Goal: Check status: Check status

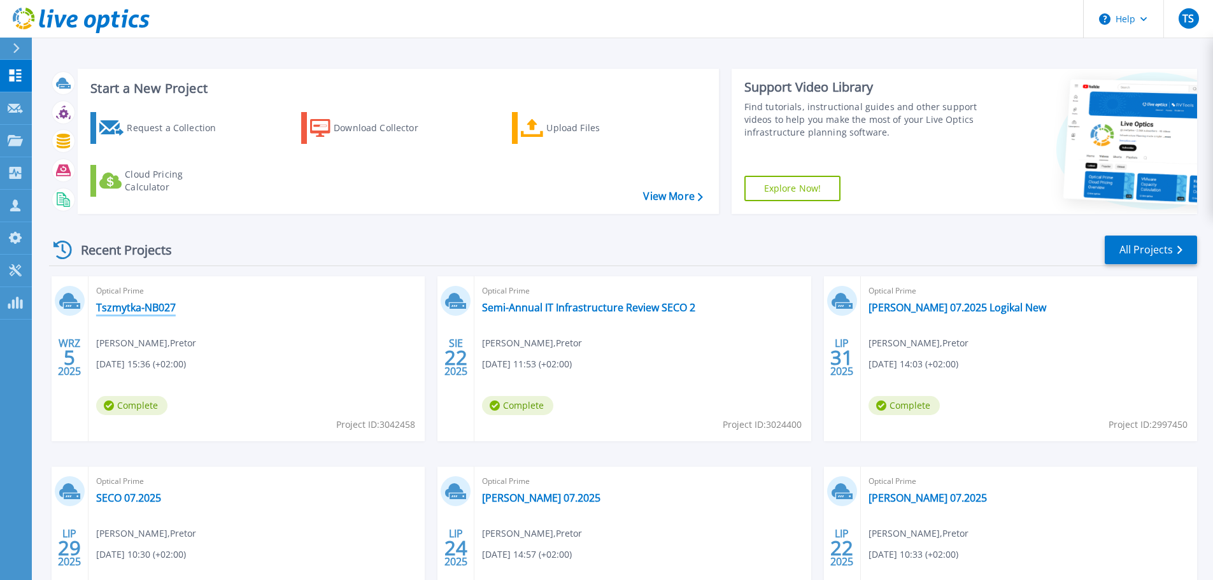
click at [126, 306] on link "Tszmytka-NB027" at bounding box center [136, 307] width 80 height 13
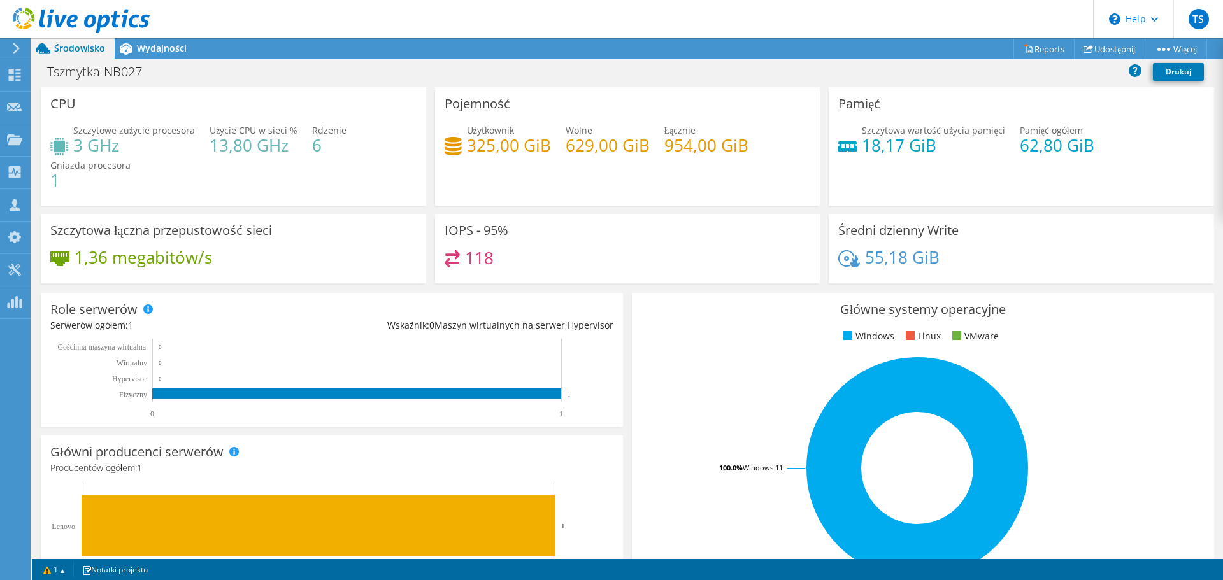
scroll to position [339, 0]
click at [15, 47] on icon at bounding box center [16, 48] width 10 height 11
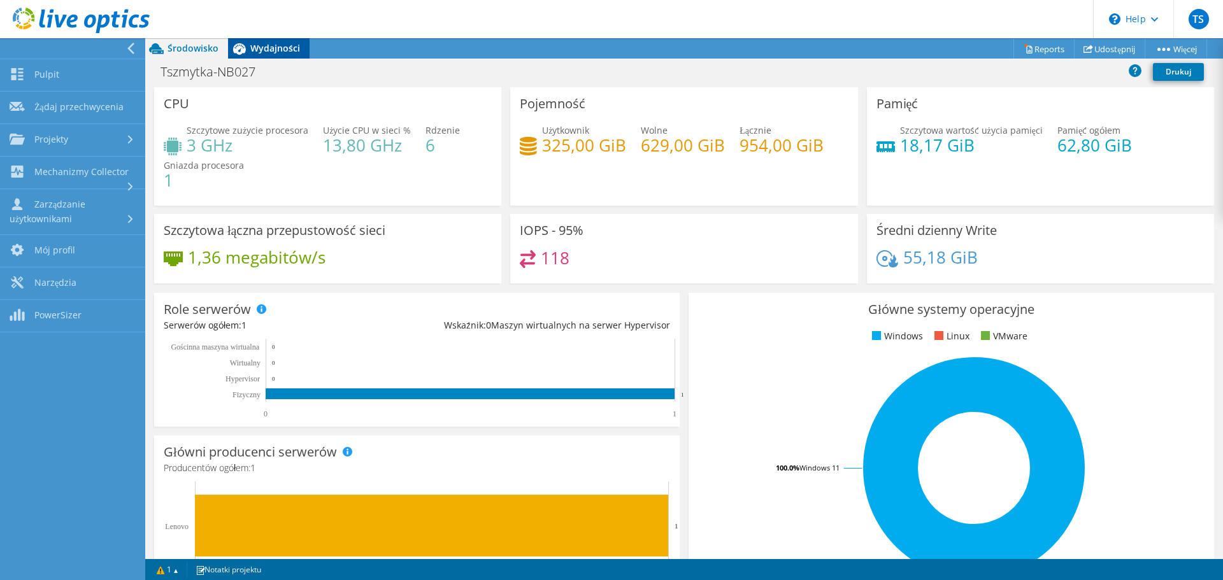
click at [260, 48] on span "Wydajności" at bounding box center [275, 48] width 50 height 12
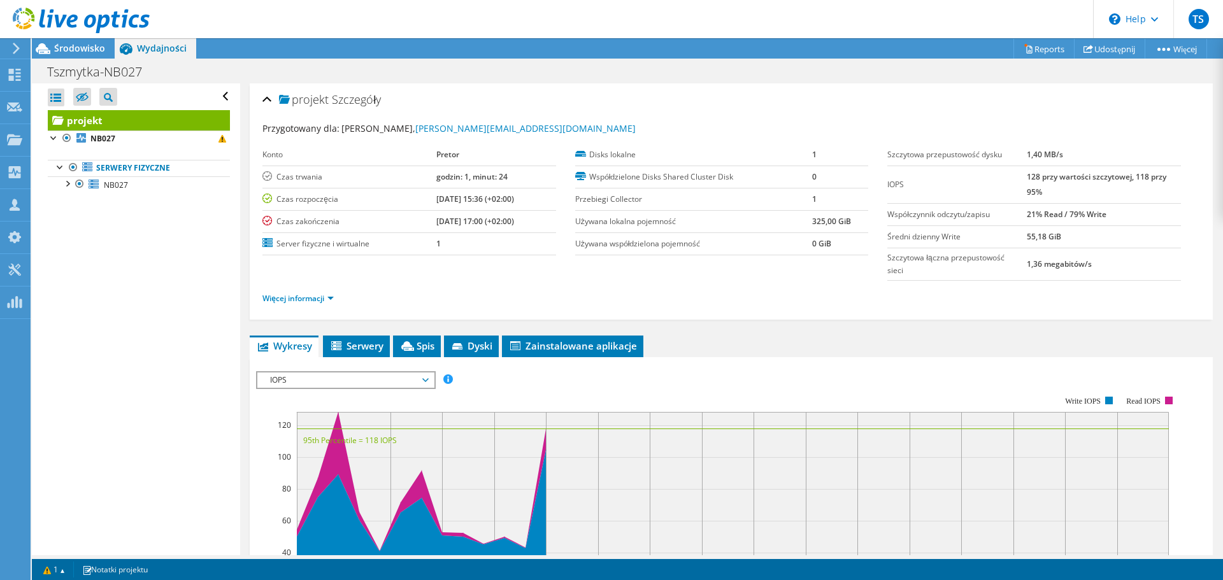
scroll to position [191, 0]
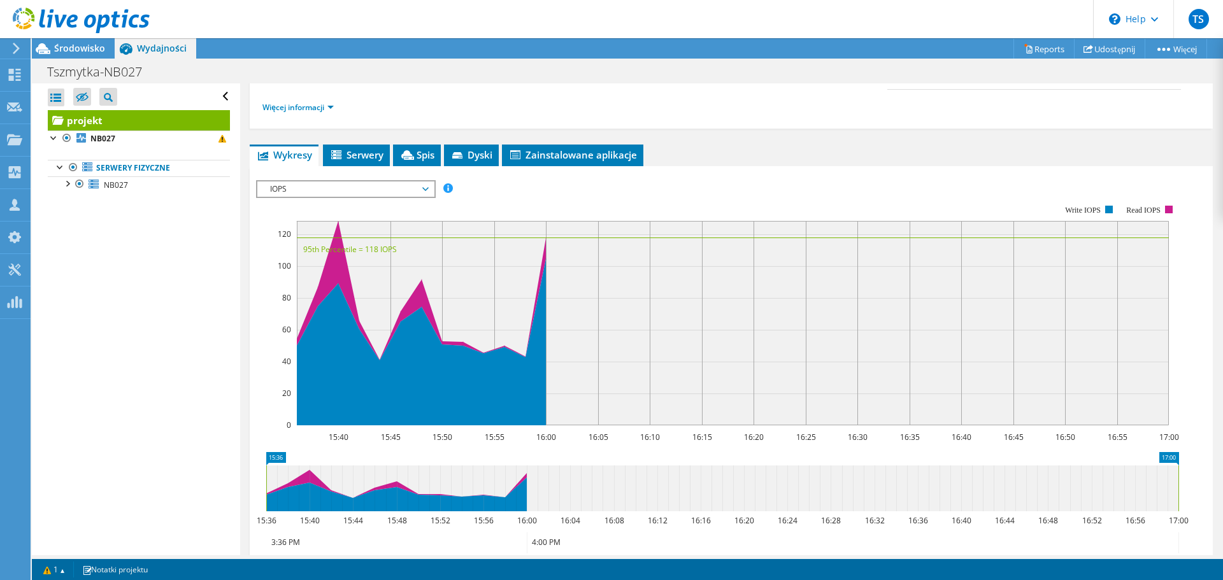
click at [426, 193] on span "IOPS" at bounding box center [346, 189] width 164 height 15
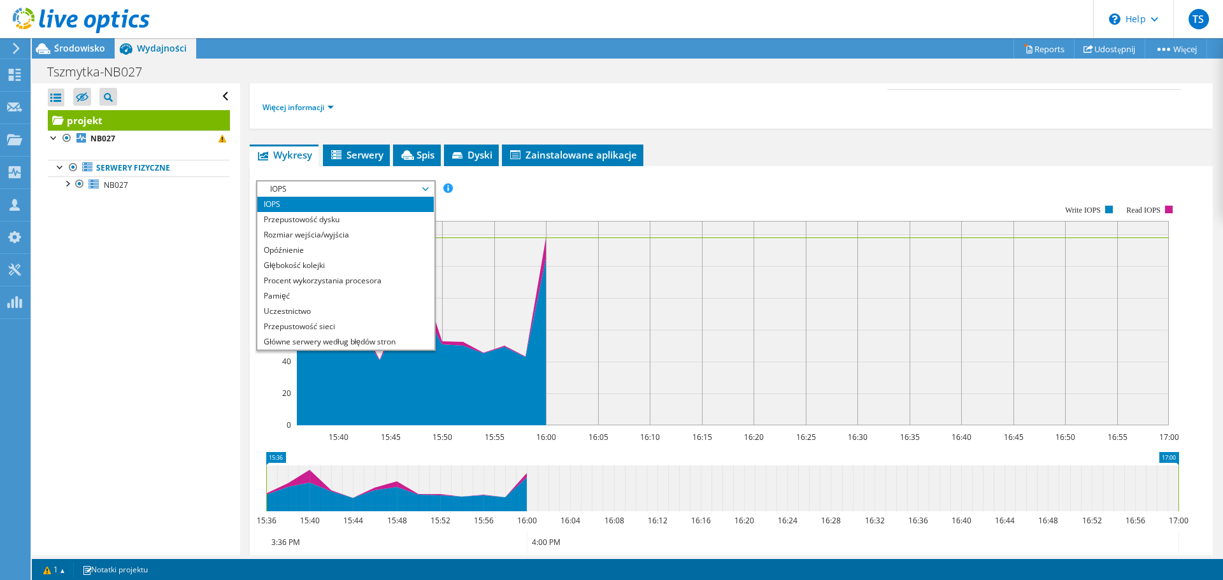
scroll to position [46, 0]
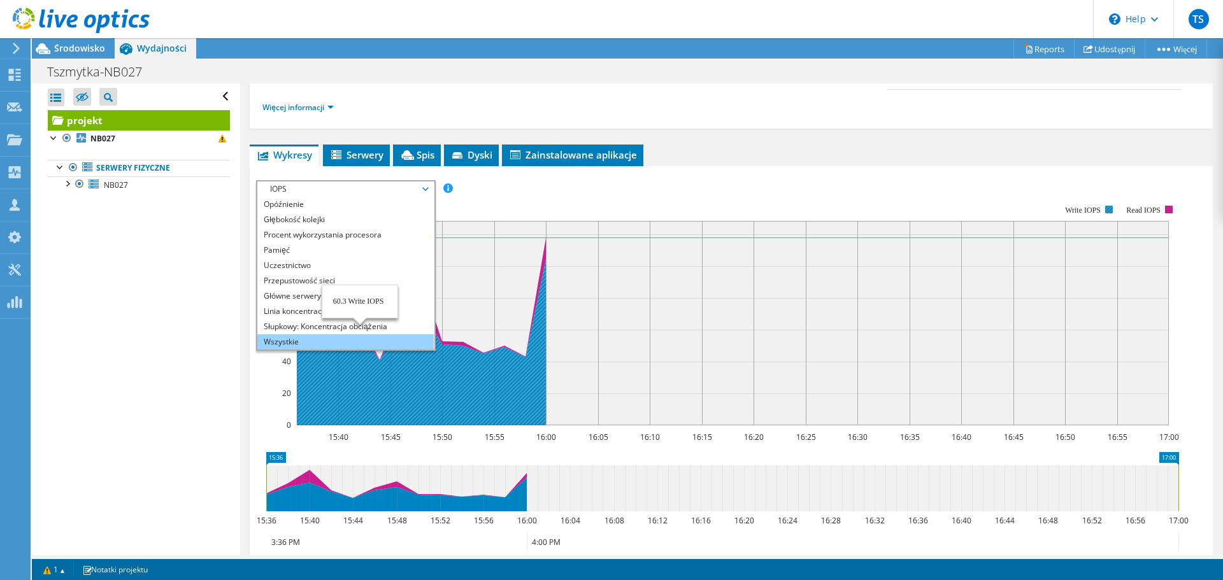
click at [306, 341] on li "Wszystkie" at bounding box center [345, 341] width 176 height 15
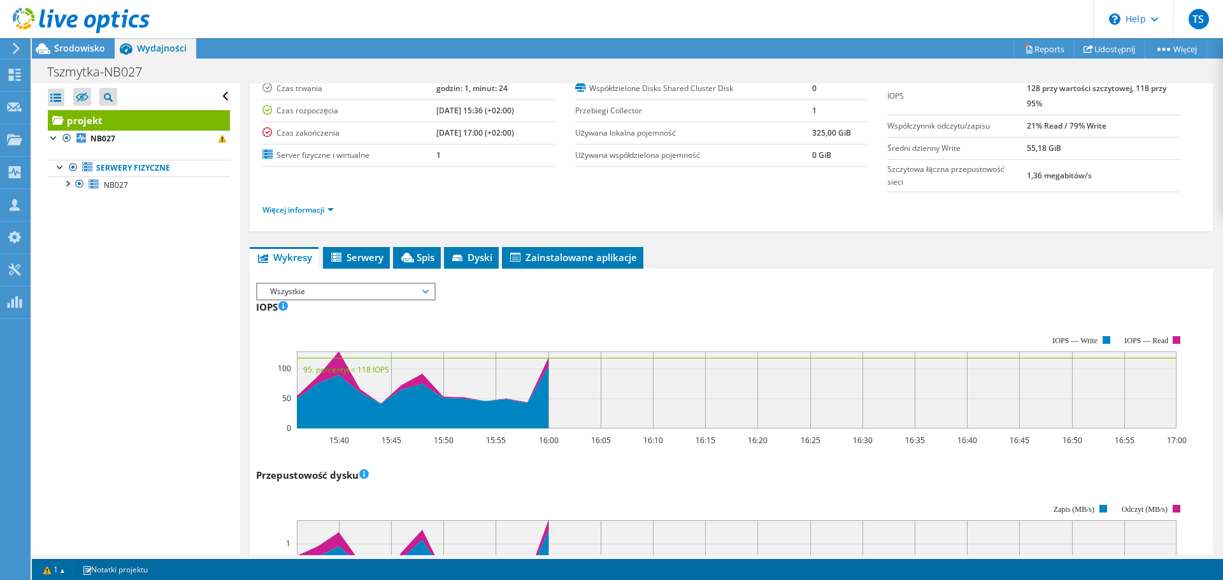
scroll to position [0, 0]
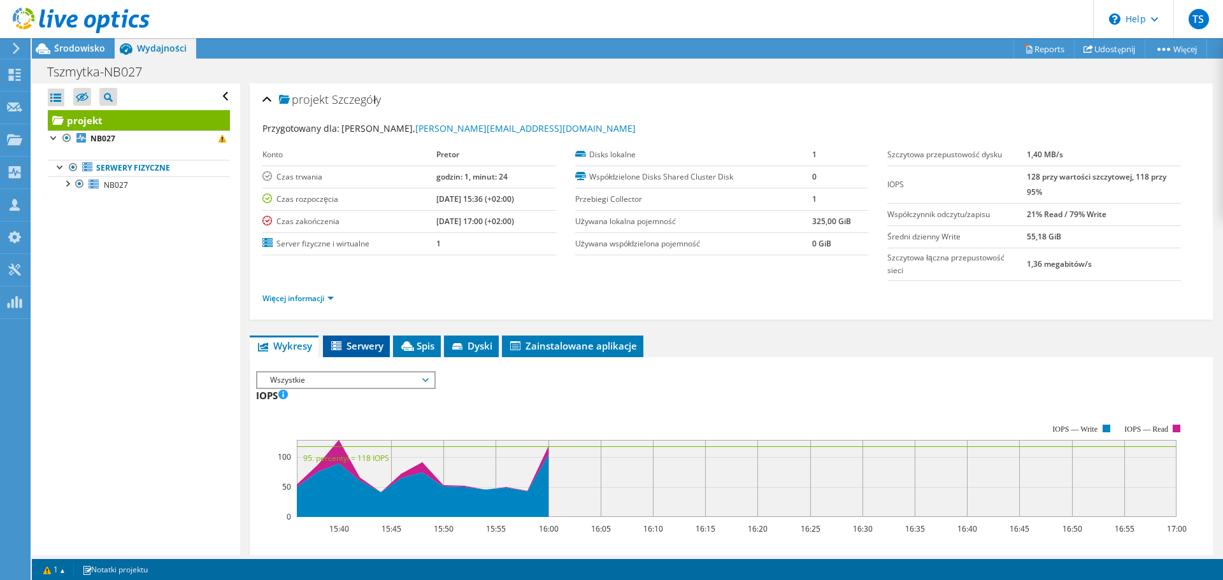
click at [353, 353] on li "Serwery" at bounding box center [356, 347] width 67 height 22
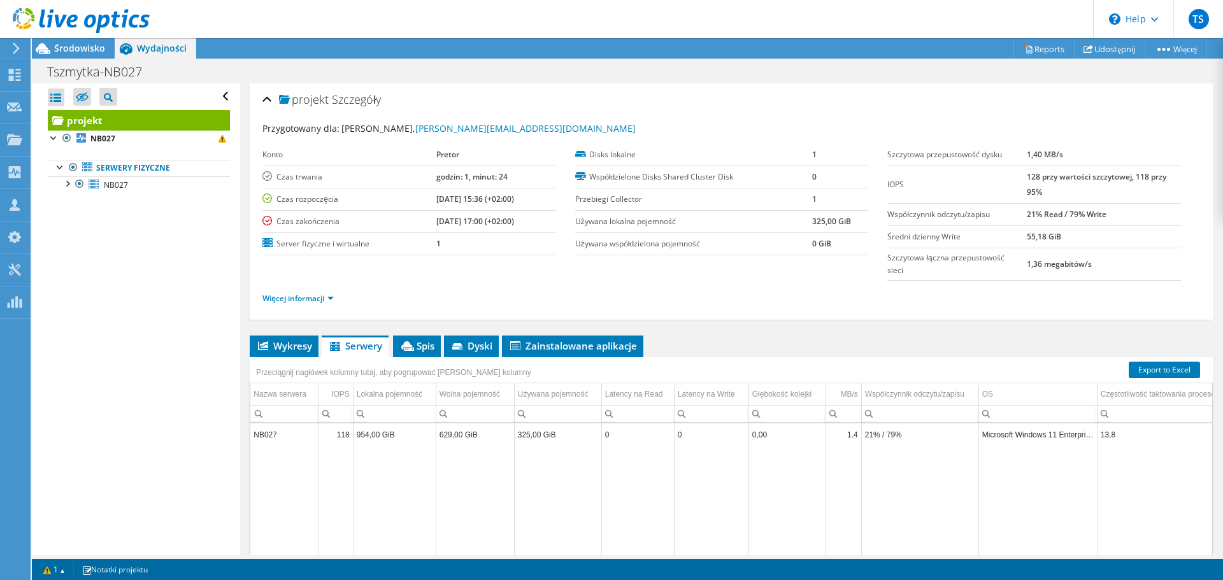
scroll to position [121, 0]
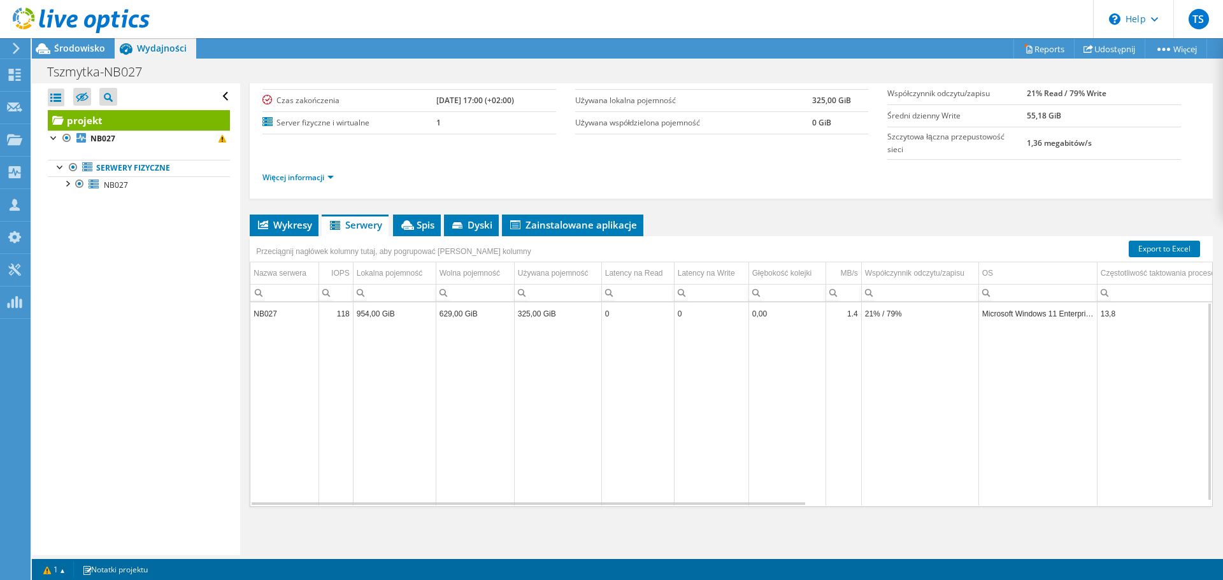
click at [279, 315] on td "NB027" at bounding box center [284, 314] width 68 height 22
click at [427, 218] on li "Spis" at bounding box center [417, 226] width 48 height 22
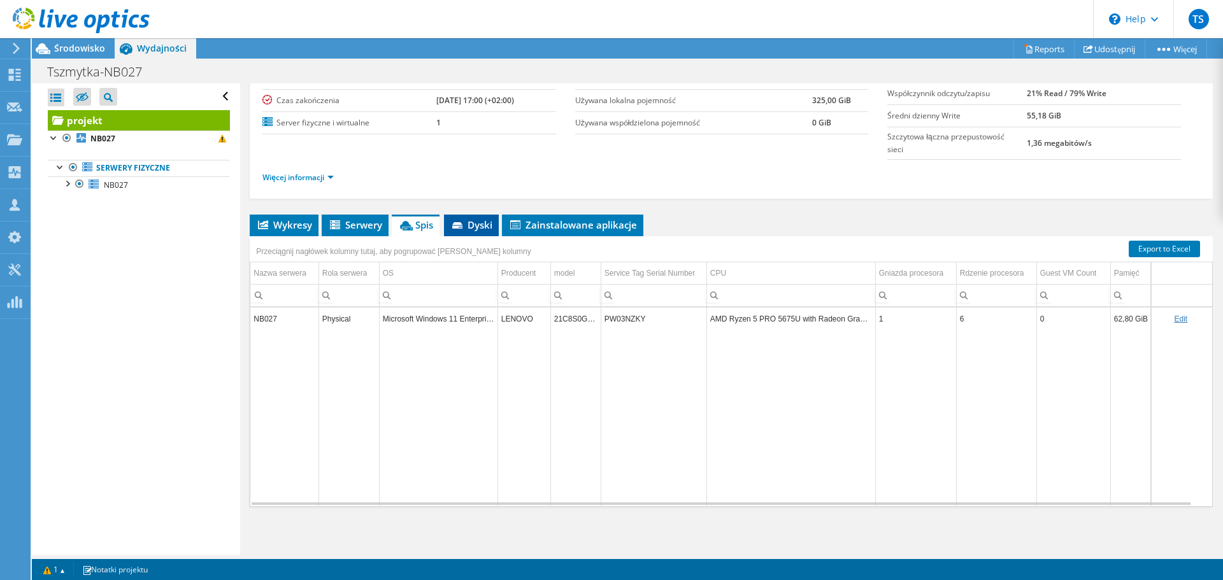
click at [472, 225] on span "Dyski" at bounding box center [471, 224] width 42 height 13
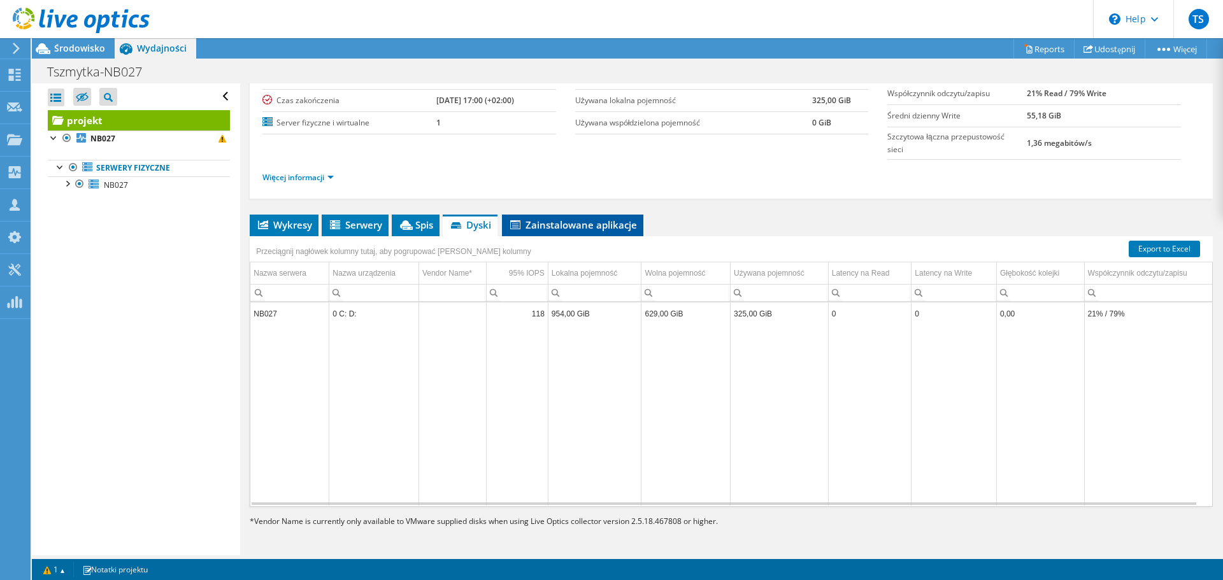
click at [556, 230] on span "Zainstalowane aplikacje" at bounding box center [572, 224] width 129 height 13
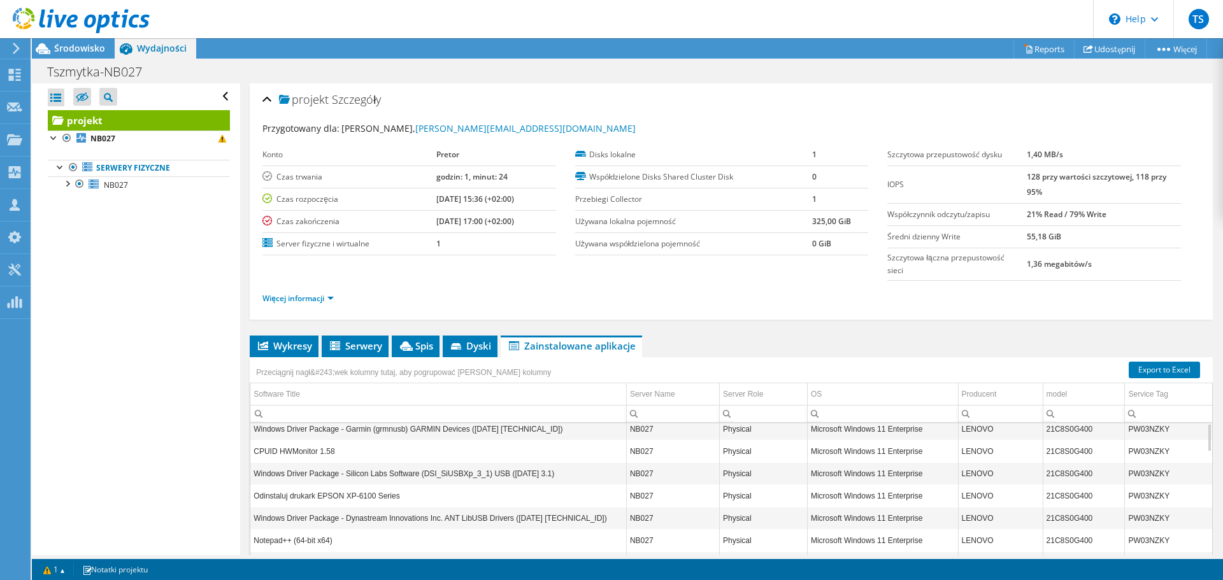
scroll to position [0, 0]
